Goal: Check status: Check status

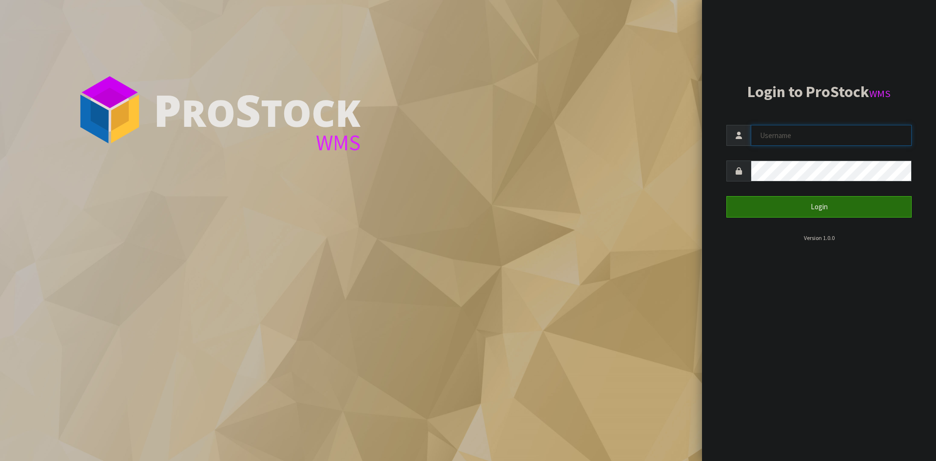
type input "Aquacooler"
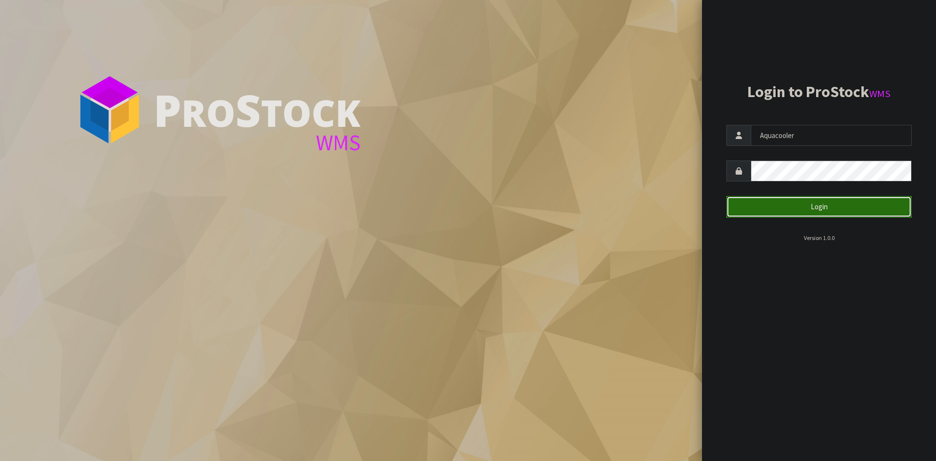
click at [770, 212] on button "Login" at bounding box center [818, 206] width 185 height 21
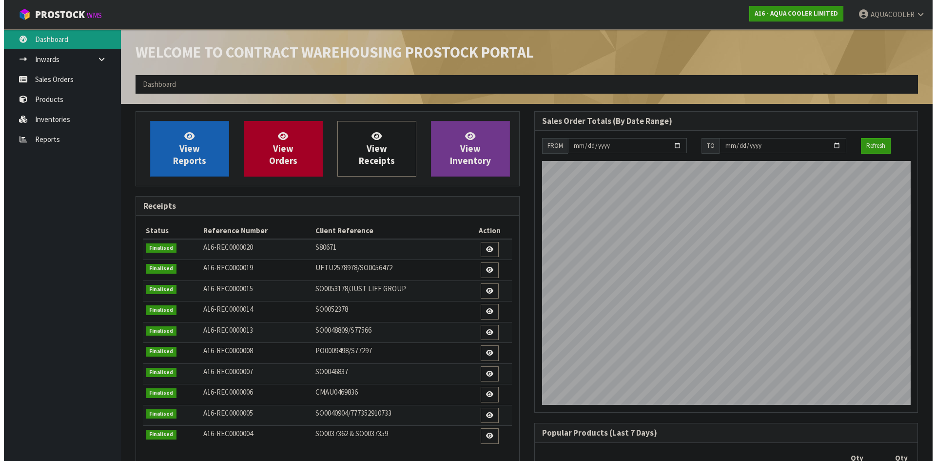
scroll to position [583, 398]
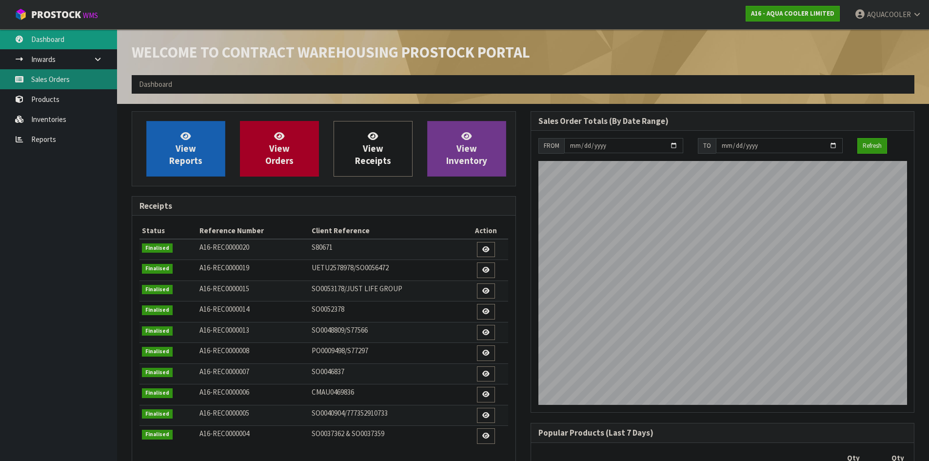
click at [52, 79] on link "Sales Orders" at bounding box center [58, 79] width 117 height 20
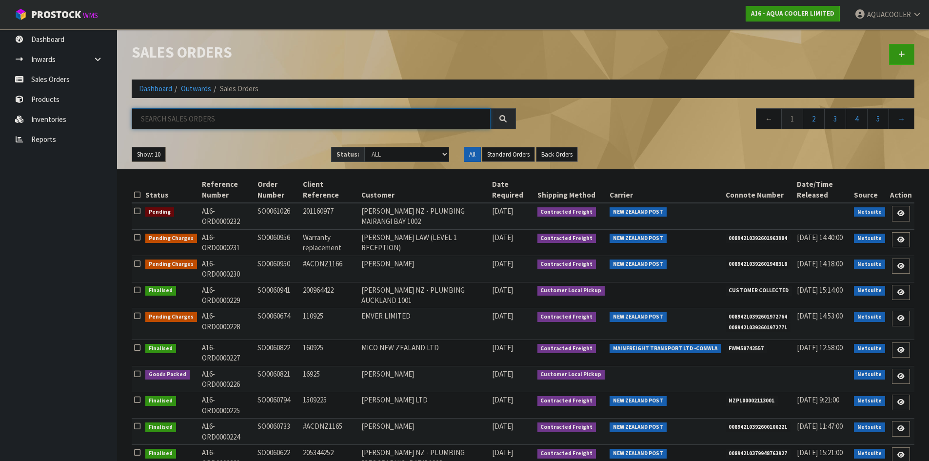
click at [193, 119] on input "text" at bounding box center [311, 118] width 359 height 21
paste input "SO0060674"
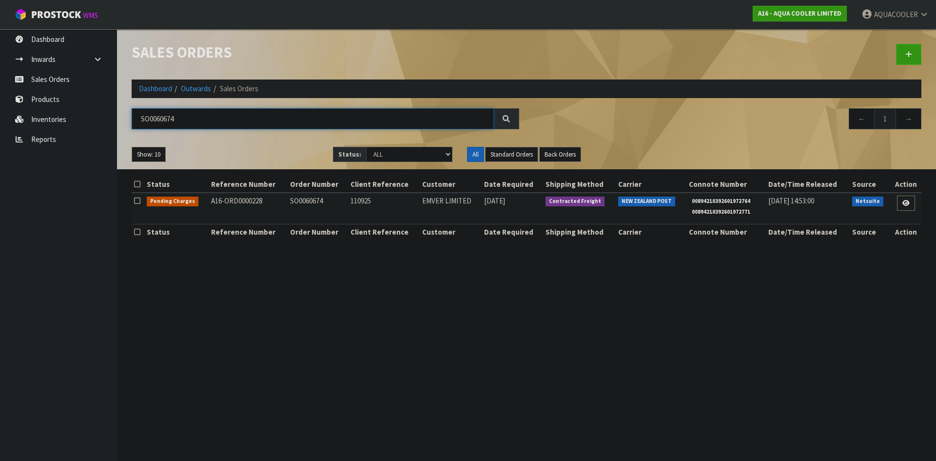
type input "SO0060674"
click at [570, 210] on td "Contracted Freight" at bounding box center [579, 209] width 73 height 32
drag, startPoint x: 752, startPoint y: 213, endPoint x: 689, endPoint y: 200, distance: 64.6
click at [689, 200] on ul "00894210392601972764 00894210392601972771" at bounding box center [726, 205] width 75 height 21
click at [711, 208] on span "00894210392601972771" at bounding box center [721, 212] width 65 height 10
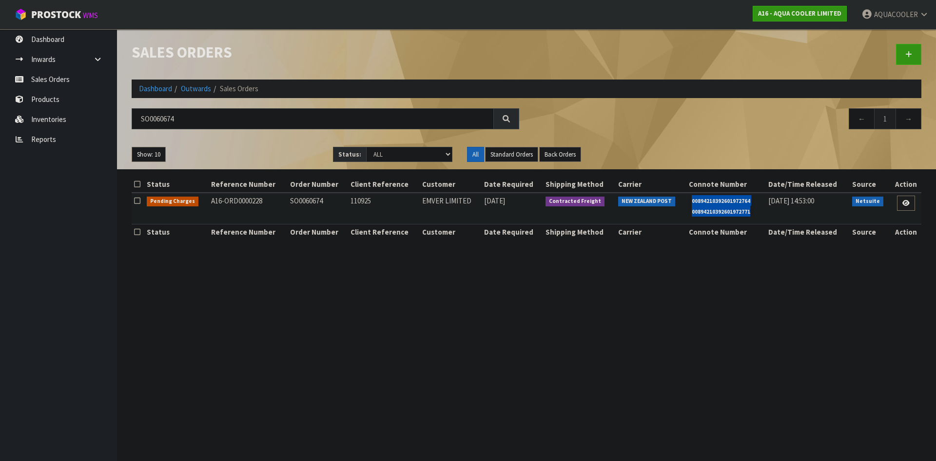
drag, startPoint x: 749, startPoint y: 212, endPoint x: 687, endPoint y: 199, distance: 63.2
click at [687, 199] on td "00894210392601972764 00894210392601972771" at bounding box center [726, 209] width 80 height 32
copy ul "00894210392601972764 00894210392601972771"
